Goal: Information Seeking & Learning: Check status

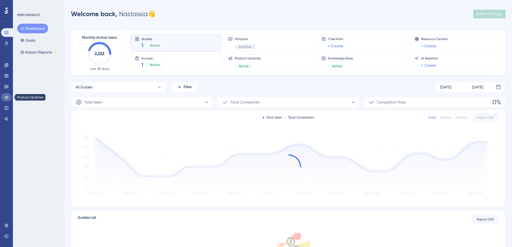
click at [9, 93] on link at bounding box center [6, 97] width 11 height 9
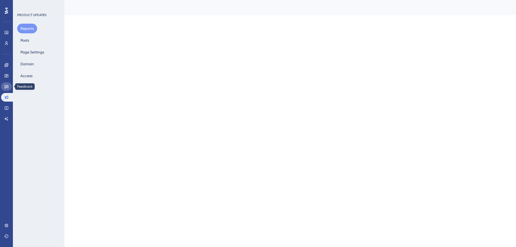
click at [6, 85] on icon at bounding box center [6, 86] width 4 height 4
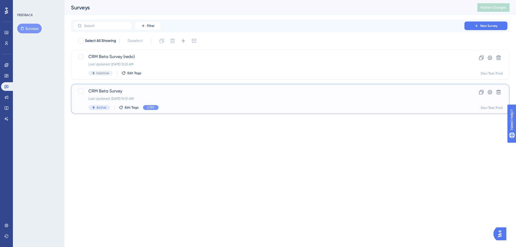
click at [124, 100] on div "Last Updated: Aug 21 2025, 10:51 AM" at bounding box center [268, 98] width 361 height 4
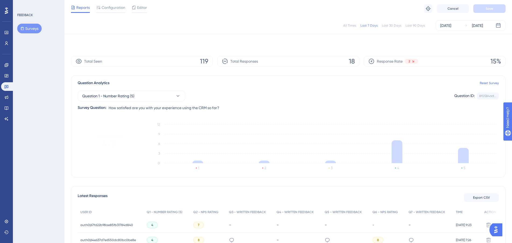
scroll to position [108, 0]
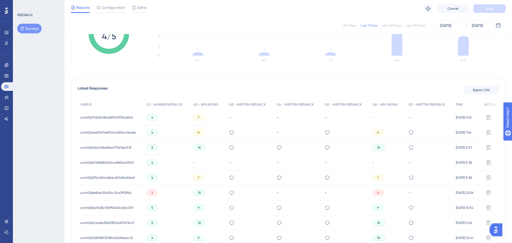
click at [150, 114] on div "4" at bounding box center [152, 117] width 11 height 6
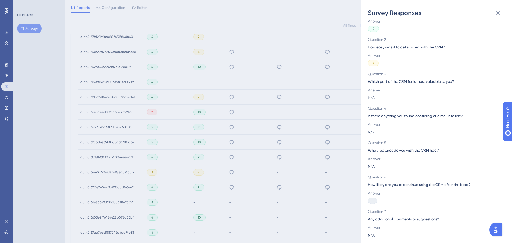
scroll to position [0, 0]
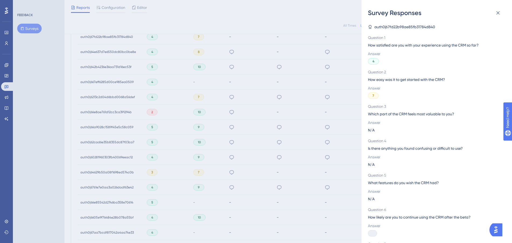
click at [0, 0] on div "Survey Responses auth0|67fd22b98ae85fb31784d840 Question 1 How satisfied are yo…" at bounding box center [0, 0] width 0 height 0
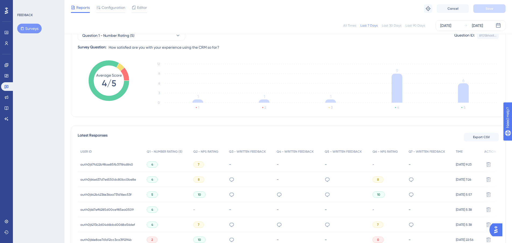
scroll to position [54, 0]
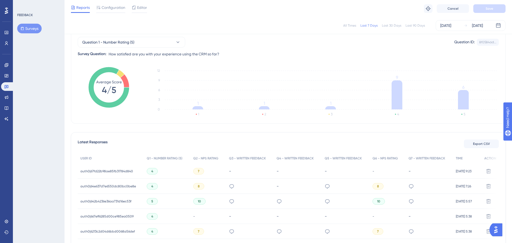
click at [124, 170] on span "auth0|67fd22b98ae85fb31784d840" at bounding box center [106, 171] width 53 height 4
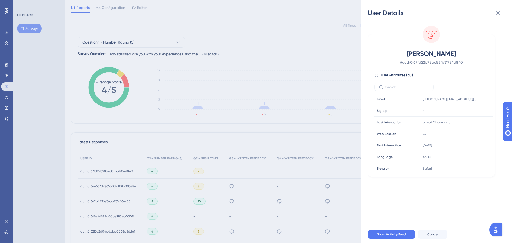
click at [0, 0] on div "User Details Anna Mudd # auth0|67fd22b98ae85fb31784d840 User Attributes ( 30 ) …" at bounding box center [0, 0] width 0 height 0
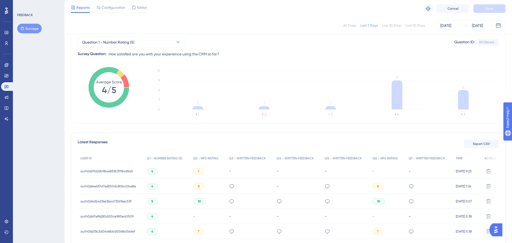
click at [198, 171] on span "7" at bounding box center [199, 171] width 2 height 4
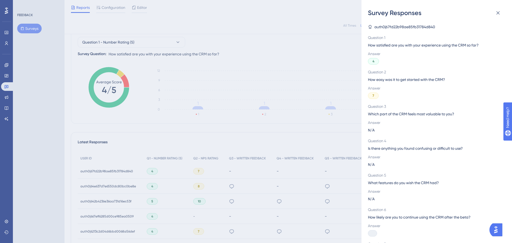
click at [0, 0] on div "Survey Responses auth0|67fd22b98ae85fb31784d840 Question 1 How satisfied are yo…" at bounding box center [0, 0] width 0 height 0
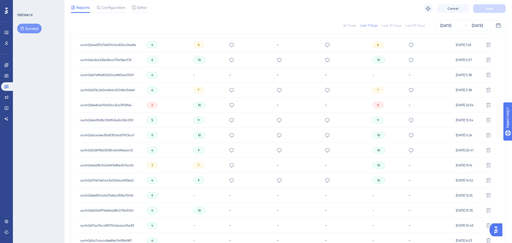
scroll to position [127, 0]
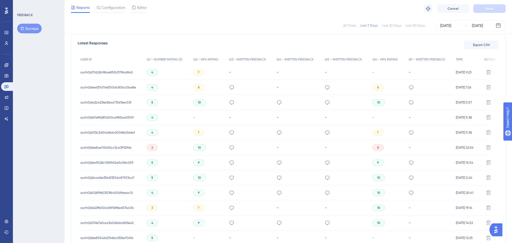
scroll to position [161, 0]
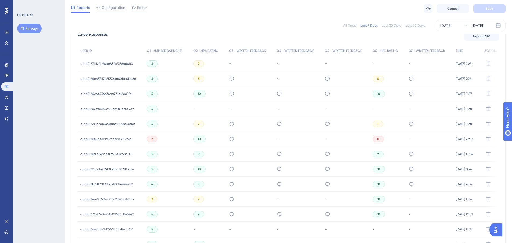
click at [147, 81] on div "4" at bounding box center [152, 79] width 11 height 6
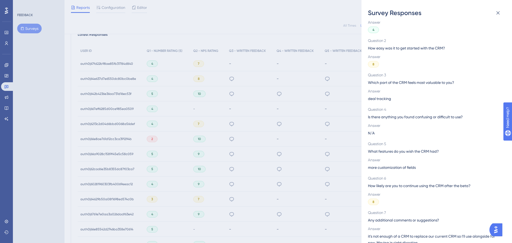
scroll to position [39, 0]
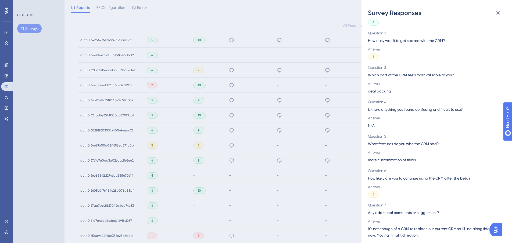
click at [0, 0] on div "Survey Responses auth0|64e637d7e6550dc80bc0be8e Question 1 How satisfied are yo…" at bounding box center [0, 0] width 0 height 0
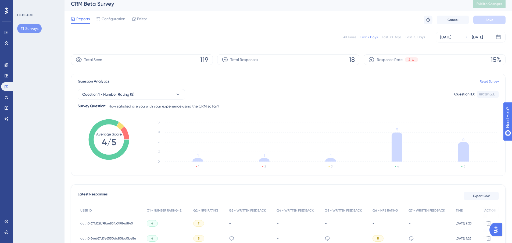
scroll to position [0, 0]
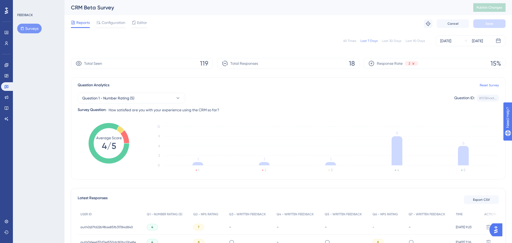
click at [387, 41] on div "Last 30 Days" at bounding box center [391, 41] width 19 height 4
